Goal: Check status: Check status

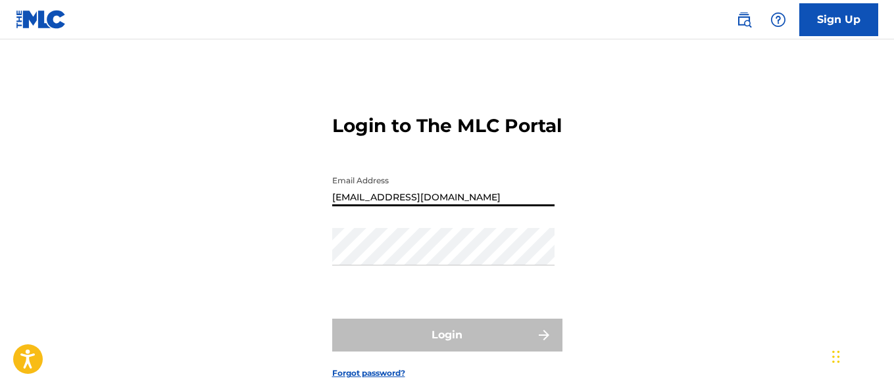
type input "[EMAIL_ADDRESS][DOMAIN_NAME]"
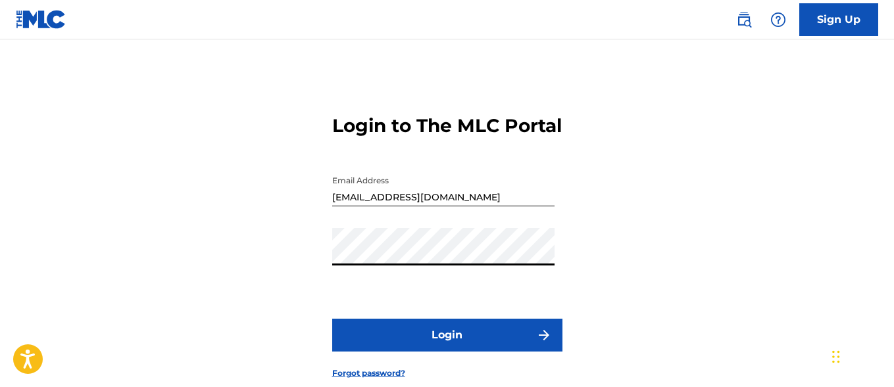
click at [446, 352] on button "Login" at bounding box center [447, 335] width 230 height 33
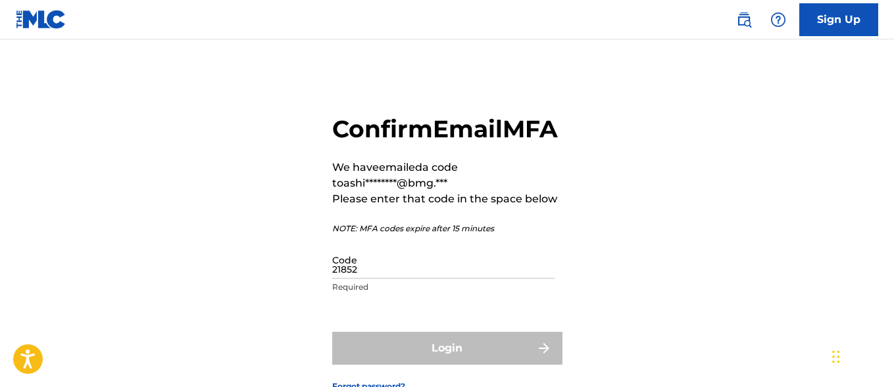
type input "218520"
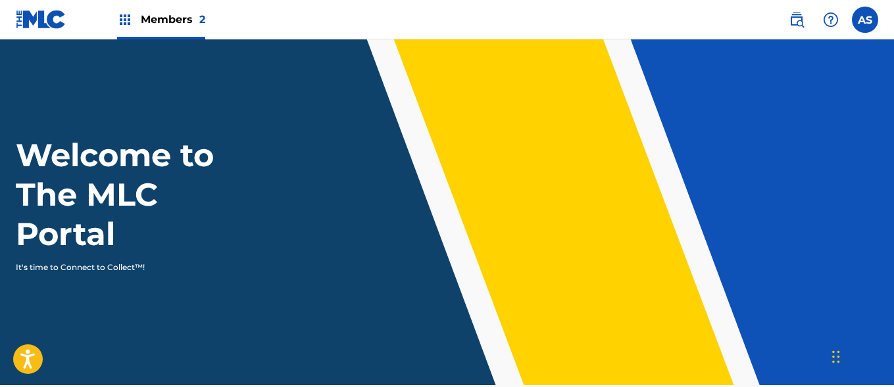
click at [125, 20] on img at bounding box center [125, 20] width 16 height 16
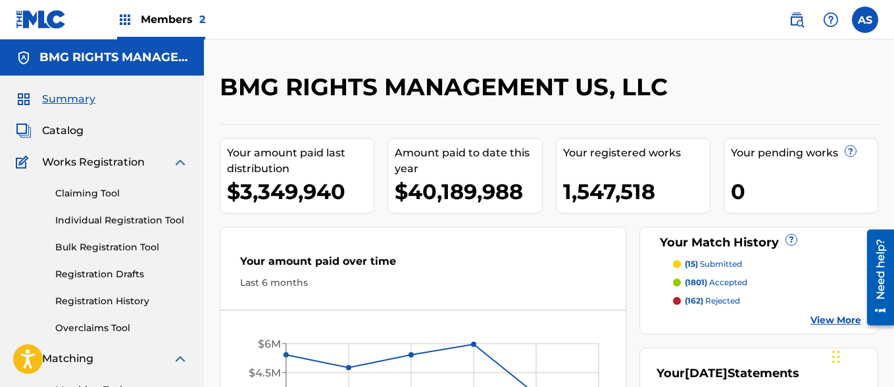
scroll to position [285, 0]
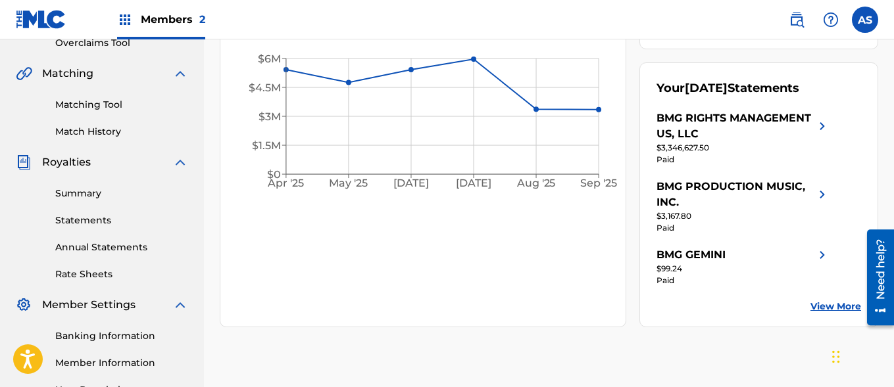
click at [122, 193] on link "Summary" at bounding box center [121, 194] width 133 height 14
